Goal: Use online tool/utility: Utilize a website feature to perform a specific function

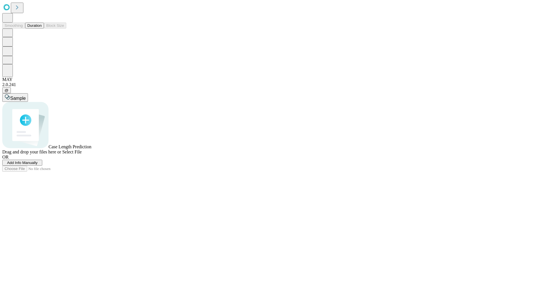
click at [42, 29] on button "Duration" at bounding box center [34, 26] width 19 height 6
click at [38, 165] on span "Add Info Manually" at bounding box center [22, 163] width 31 height 4
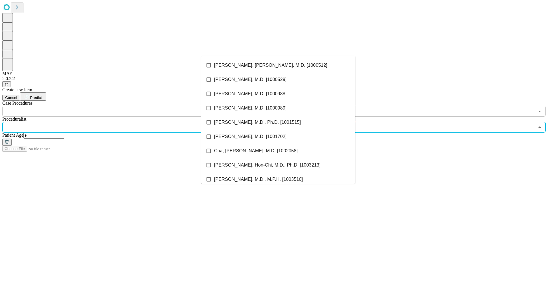
click at [278, 65] on li "[PERSON_NAME], [PERSON_NAME], M.D. [1000512]" at bounding box center [278, 65] width 154 height 14
click at [120, 106] on input "text" at bounding box center [268, 111] width 532 height 11
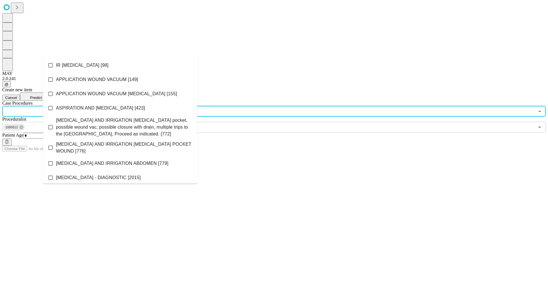
click at [120, 65] on li "IR [MEDICAL_DATA] [98]" at bounding box center [120, 65] width 154 height 14
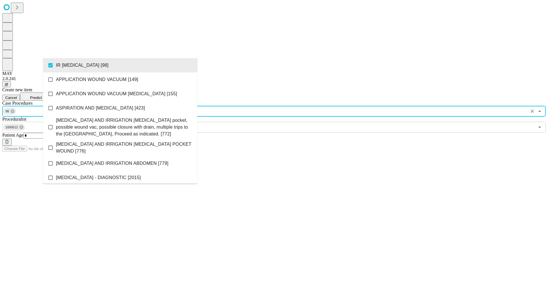
click at [42, 96] on span "Predict" at bounding box center [36, 98] width 12 height 4
